Goal: Task Accomplishment & Management: Complete application form

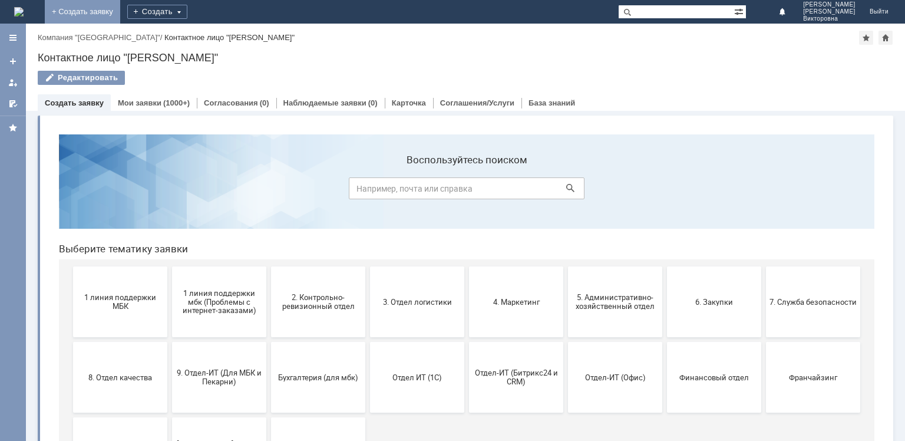
click at [120, 12] on link "+ Создать заявку" at bounding box center [82, 12] width 75 height 24
click at [235, 368] on span "9. Отдел-ИТ (Для МБК и Пекарни)" at bounding box center [219, 377] width 87 height 18
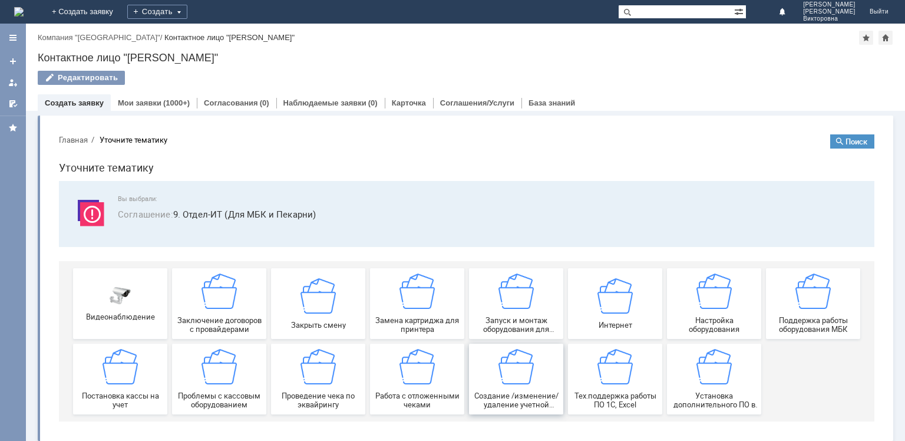
click at [504, 373] on img at bounding box center [515, 366] width 35 height 35
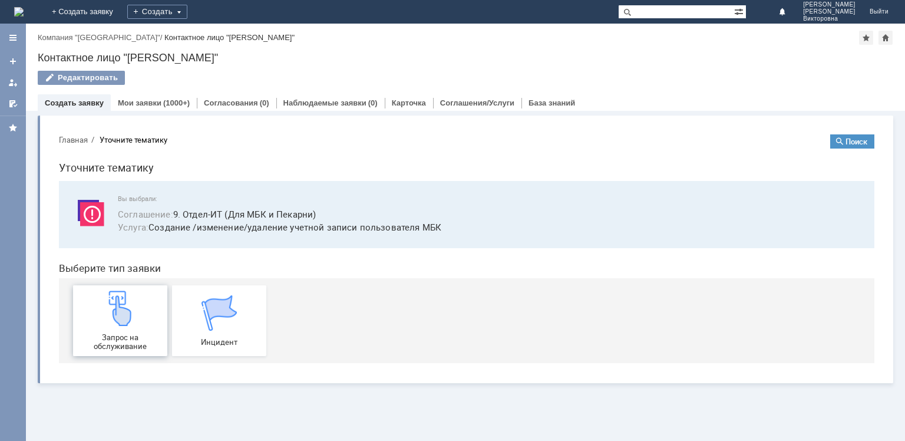
click at [119, 300] on img at bounding box center [120, 307] width 35 height 35
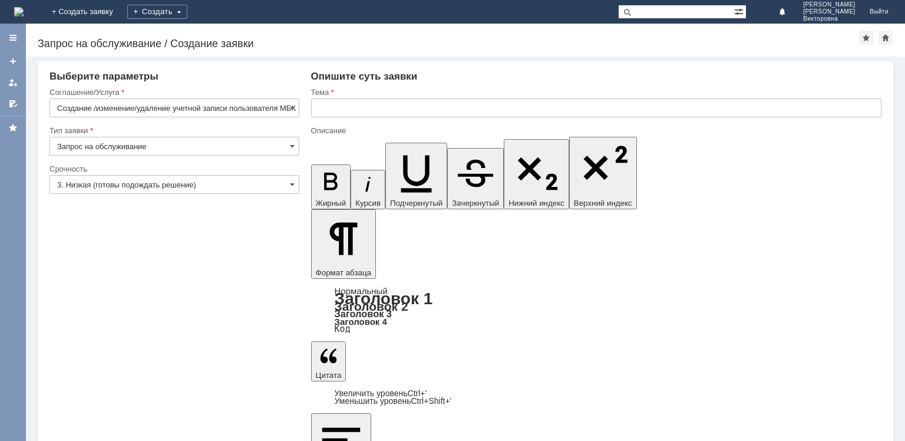
drag, startPoint x: 322, startPoint y: 3502, endPoint x: 550, endPoint y: 3516, distance: 228.5
copy body "Добрый день, прошу предоставить доступ сотрудника в 1 с и Личный ШК Кирсанова А…"
click at [313, 106] on input "text" at bounding box center [596, 107] width 570 height 19
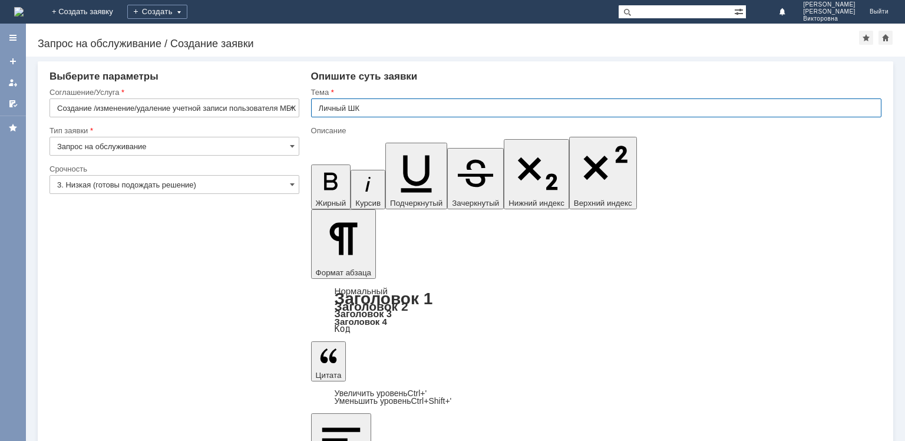
type input "Личный ШК"
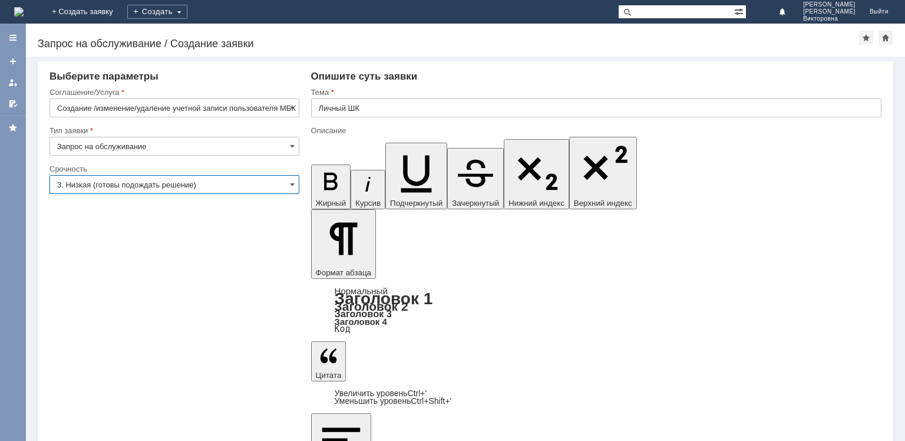
click at [164, 186] on input "3. Низкая (готовы подождать решение)" at bounding box center [174, 184] width 250 height 19
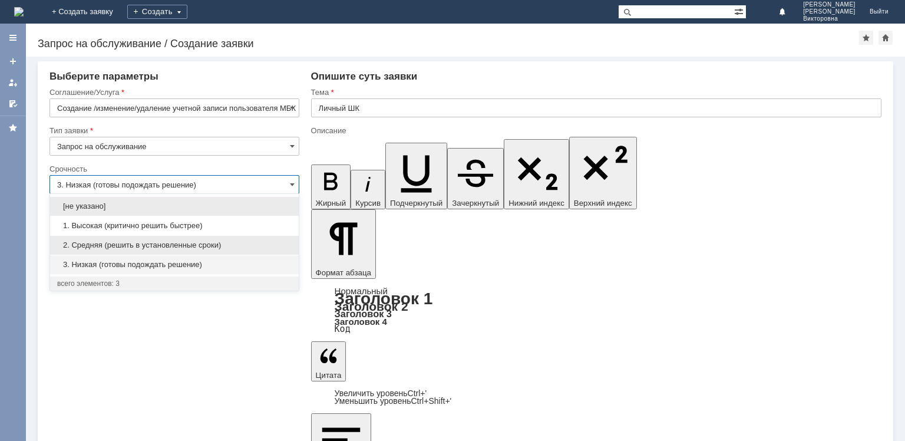
click at [140, 246] on span "2. Средняя (решить в установленные сроки)" at bounding box center [174, 244] width 235 height 9
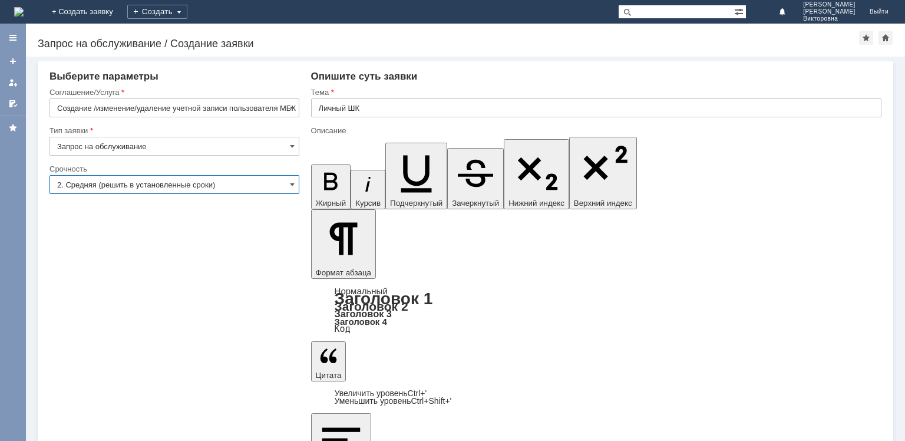
type input "2. Средняя (решить в установленные сроки)"
